Goal: Information Seeking & Learning: Learn about a topic

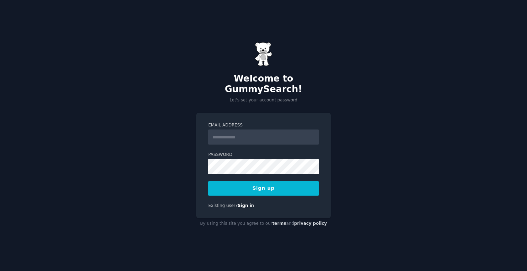
click at [232, 134] on input "Email Address" at bounding box center [263, 137] width 111 height 15
type input "**********"
click at [250, 184] on button "Sign up" at bounding box center [263, 189] width 111 height 14
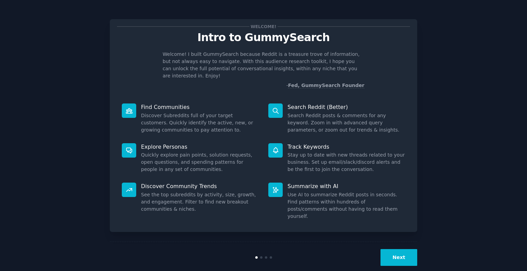
click at [396, 250] on button "Next" at bounding box center [399, 258] width 37 height 17
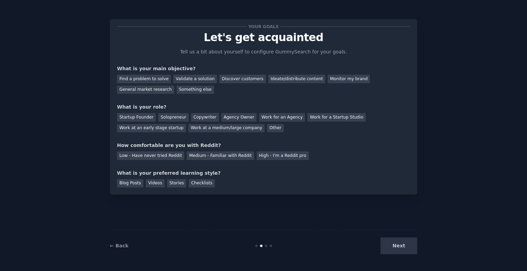
click at [396, 247] on div "Next" at bounding box center [366, 246] width 103 height 17
click at [202, 158] on div "Medium - Familiar with Reddit" at bounding box center [220, 156] width 67 height 9
click at [169, 184] on div "Stories" at bounding box center [176, 184] width 19 height 9
click at [119, 185] on div "Blog Posts" at bounding box center [130, 184] width 26 height 9
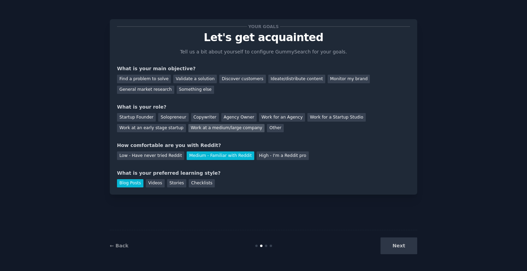
click at [188, 127] on div "Work at a medium/large company" at bounding box center [226, 128] width 76 height 9
click at [174, 86] on div "General market research" at bounding box center [145, 90] width 57 height 9
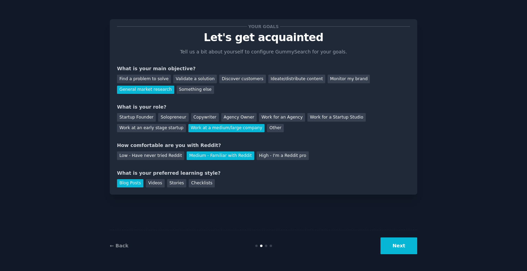
click at [393, 242] on button "Next" at bounding box center [399, 246] width 37 height 17
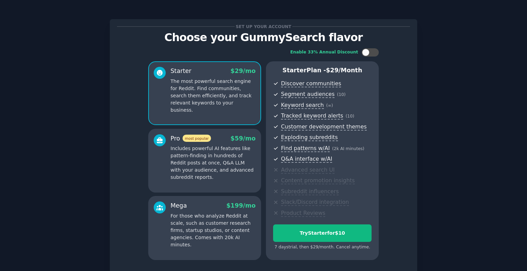
scroll to position [54, 0]
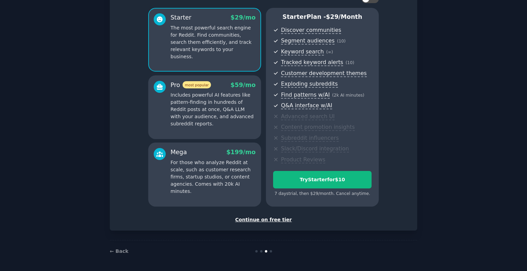
click at [270, 218] on div "Continue on free tier" at bounding box center [263, 220] width 293 height 7
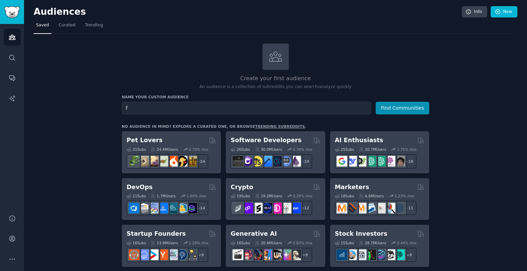
type input "f"
type input "health consious"
click at [409, 106] on button "Find Communities" at bounding box center [403, 108] width 54 height 13
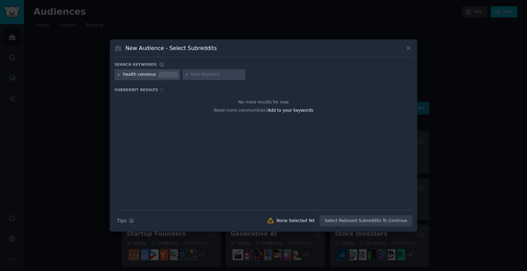
click at [119, 74] on icon at bounding box center [119, 75] width 2 height 2
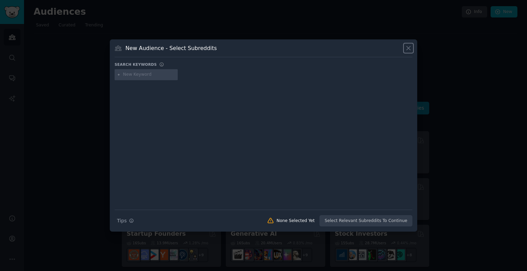
click at [410, 49] on icon at bounding box center [409, 49] width 4 height 4
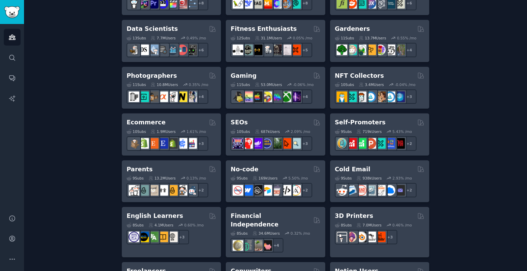
scroll to position [302, 0]
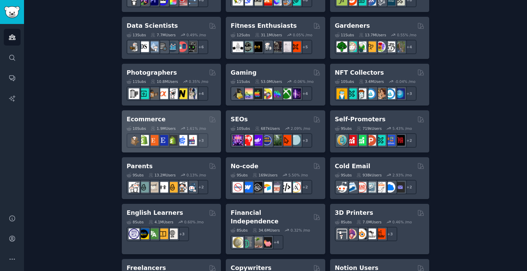
click at [155, 119] on h2 "Ecommerce" at bounding box center [146, 119] width 39 height 9
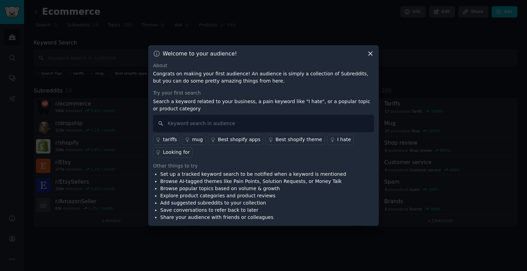
click at [369, 56] on icon at bounding box center [370, 53] width 7 height 7
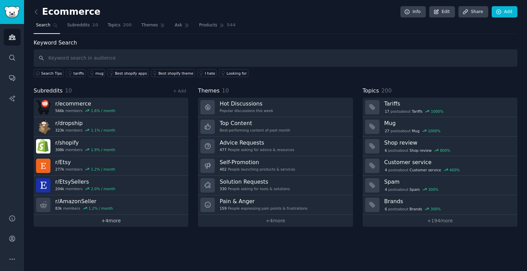
click at [108, 220] on link "+ 4 more" at bounding box center [111, 221] width 155 height 12
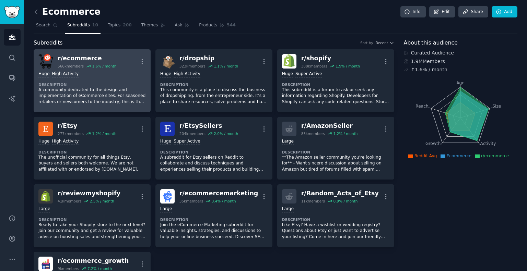
click at [80, 57] on div "r/ ecommerce" at bounding box center [87, 58] width 59 height 9
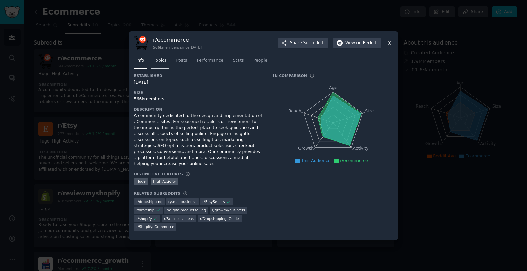
click at [156, 64] on span "Topics" at bounding box center [160, 61] width 13 height 6
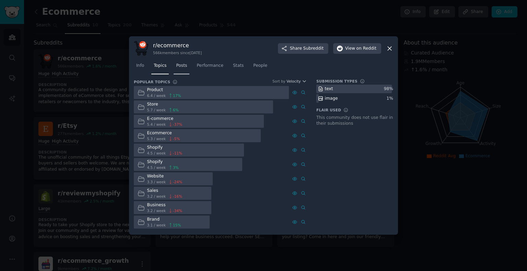
click at [179, 73] on link "Posts" at bounding box center [182, 67] width 16 height 14
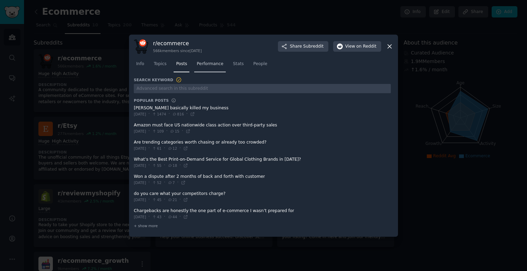
click at [205, 63] on span "Performance" at bounding box center [210, 64] width 27 height 6
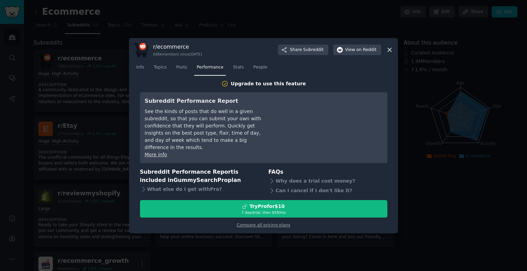
click at [389, 53] on icon at bounding box center [389, 49] width 7 height 7
